Goal: Information Seeking & Learning: Learn about a topic

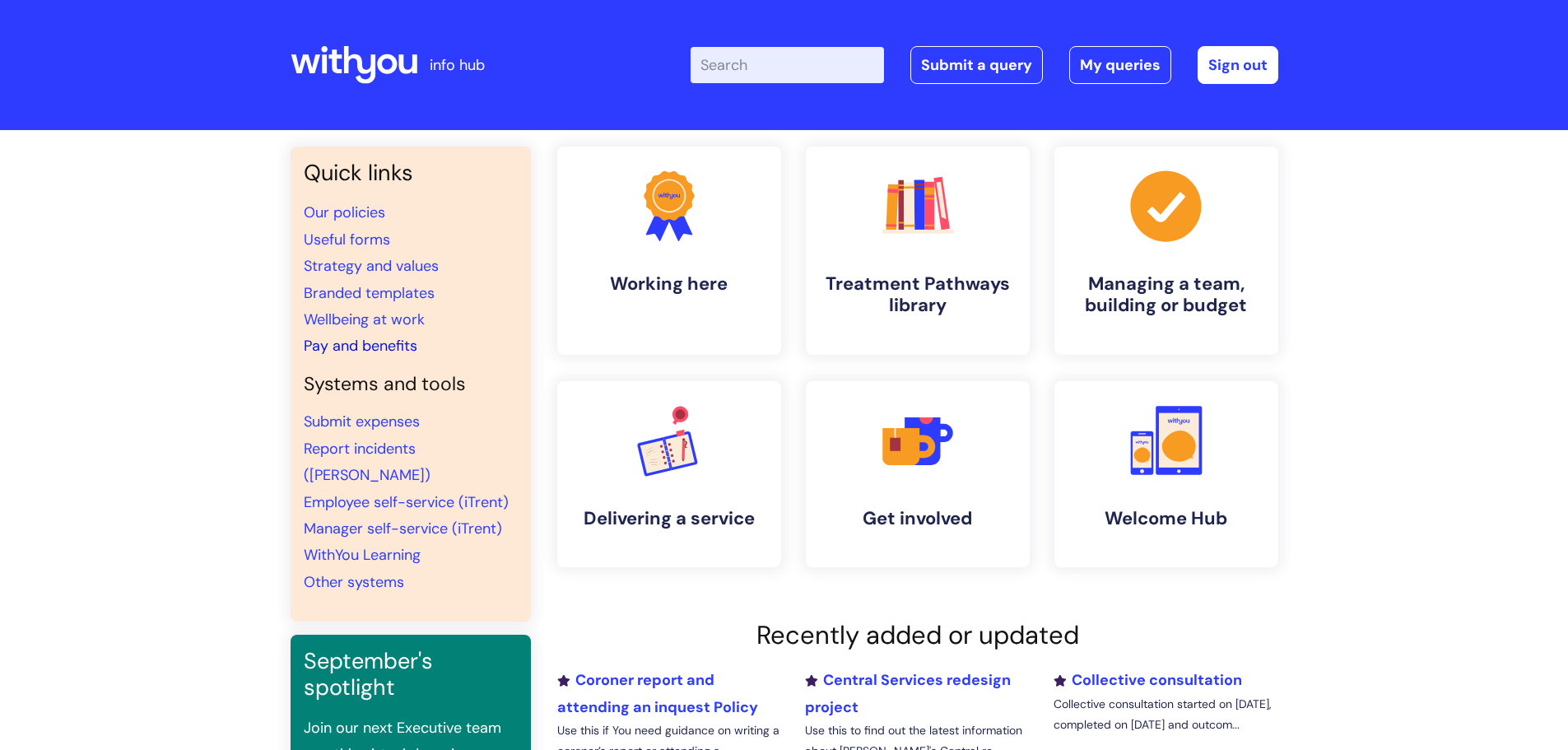
click at [360, 345] on link "Pay and benefits" at bounding box center [360, 346] width 113 height 20
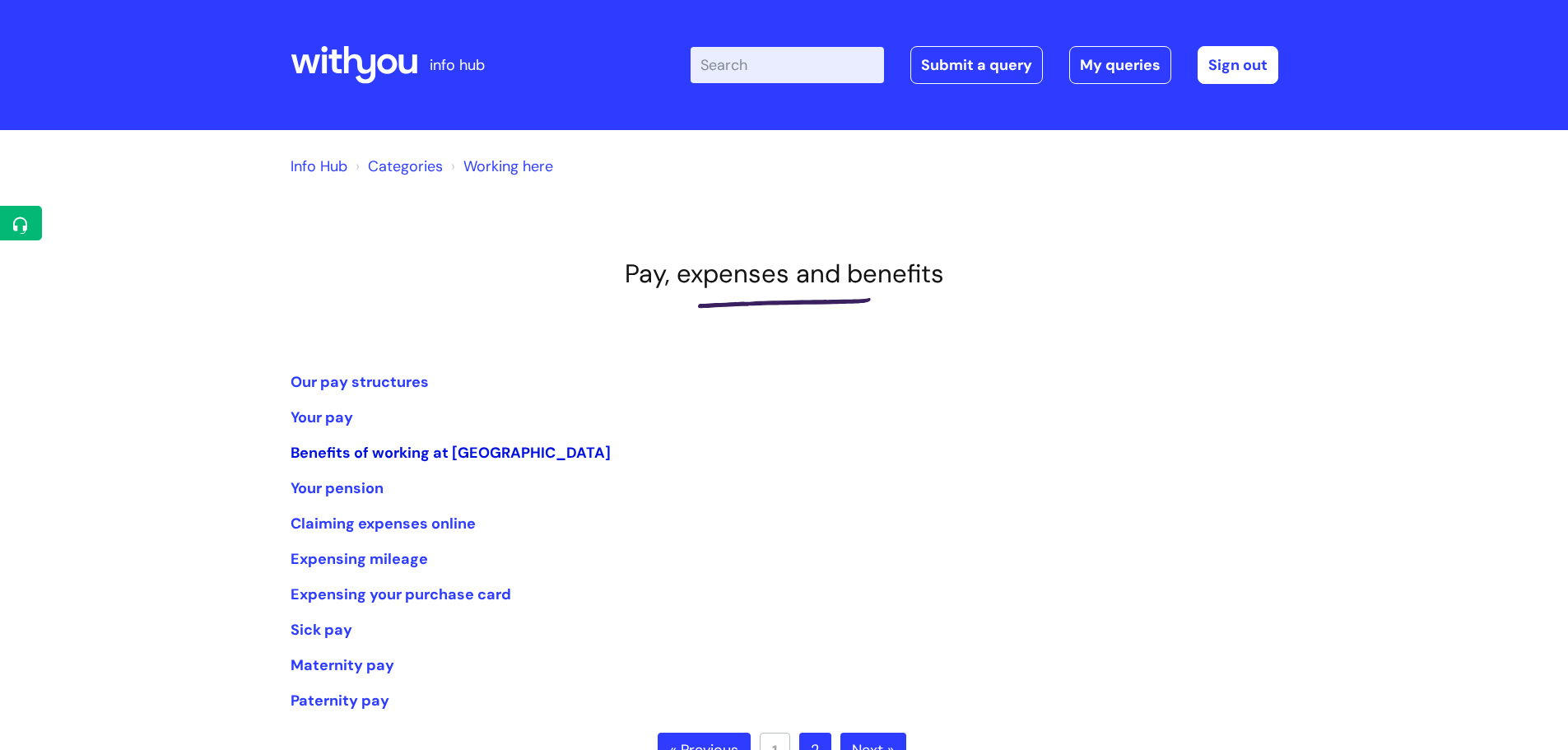
click at [469, 450] on link "Benefits of working at [GEOGRAPHIC_DATA]" at bounding box center [450, 453] width 321 height 20
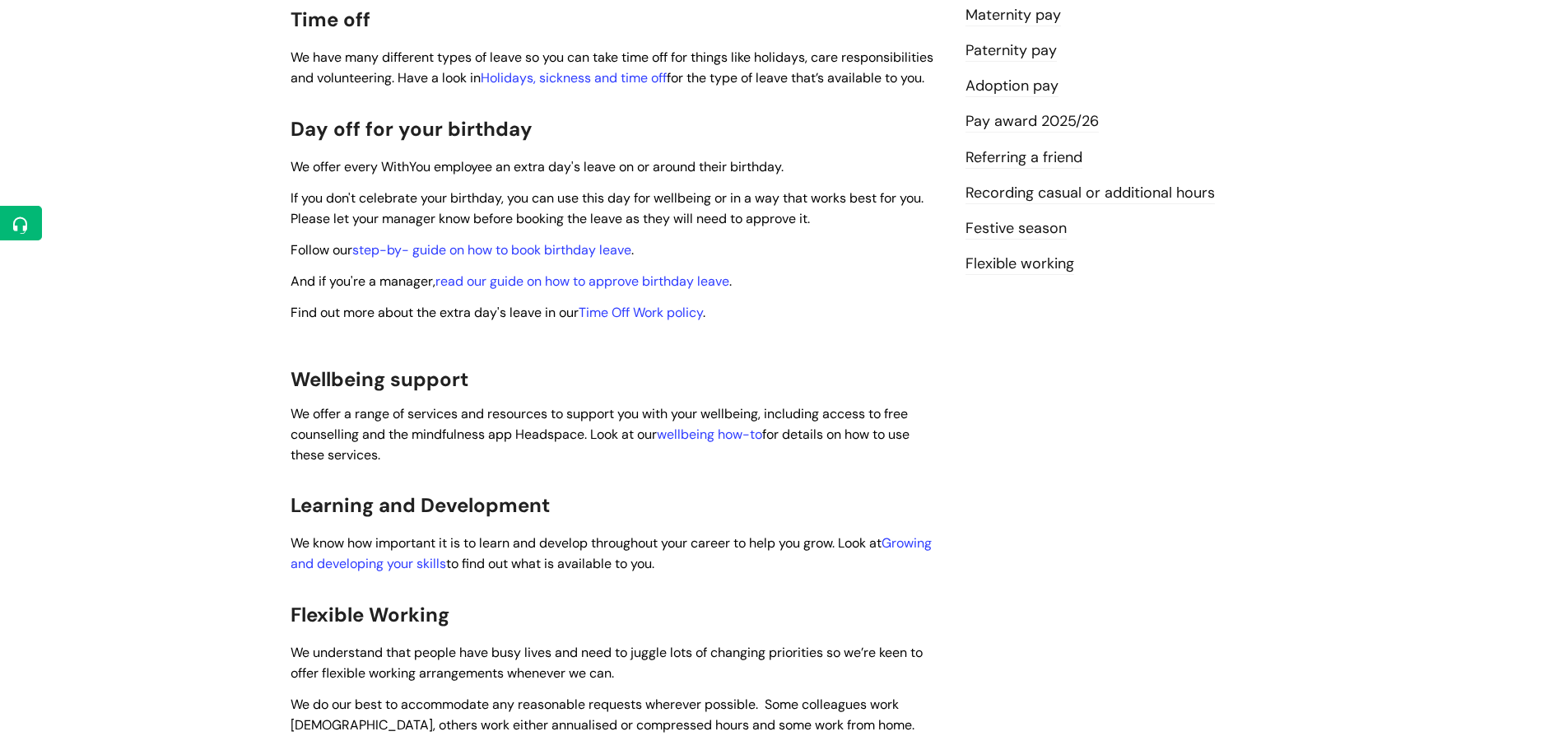
scroll to position [494, 0]
